Goal: Information Seeking & Learning: Check status

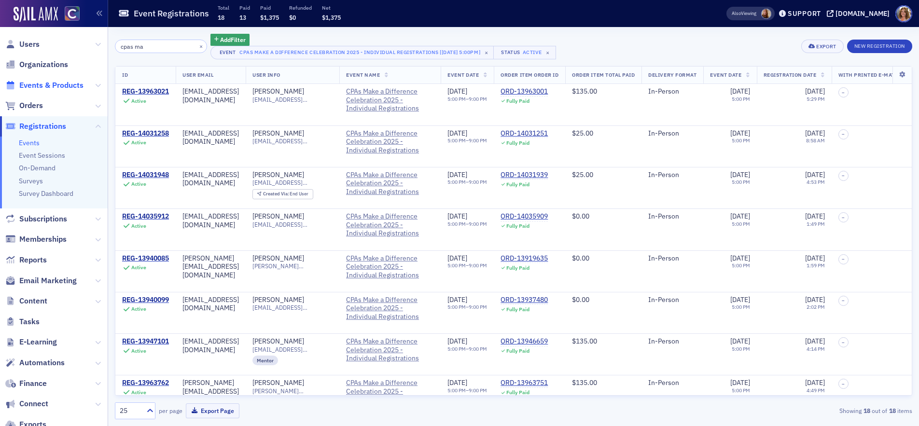
type input "cpas ma"
click at [75, 85] on span "Events & Products" at bounding box center [51, 85] width 64 height 11
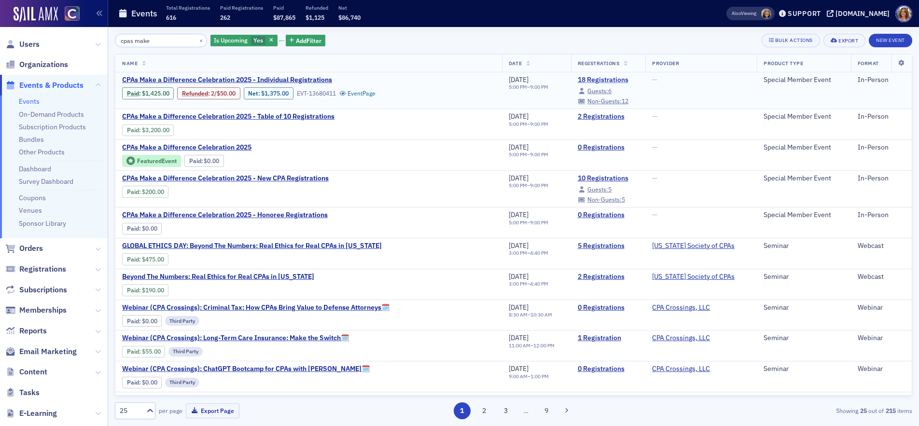
type input "cpas make"
click at [581, 78] on link "18 Registrations" at bounding box center [608, 80] width 61 height 9
